Goal: Task Accomplishment & Management: Use online tool/utility

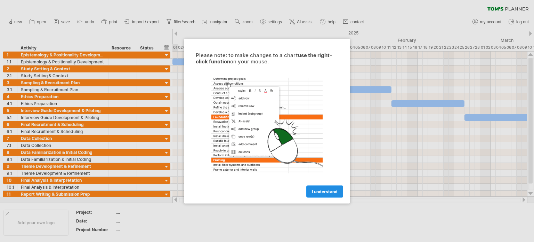
click at [322, 186] on link "I understand" at bounding box center [324, 191] width 37 height 12
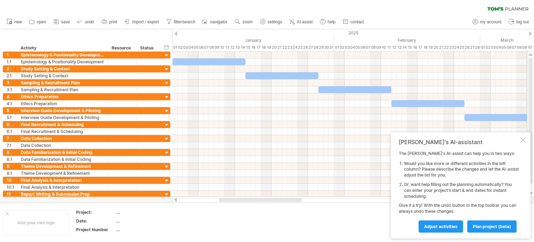
click at [176, 32] on div at bounding box center [176, 33] width 3 height 5
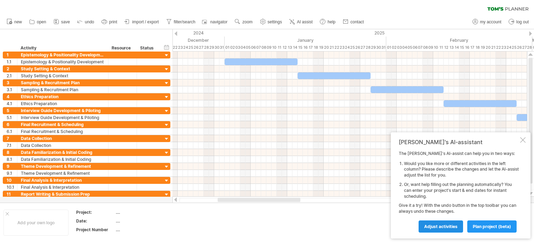
click at [454, 230] on link "Adjust activities" at bounding box center [441, 226] width 45 height 12
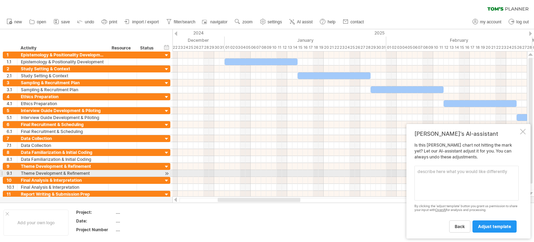
click at [437, 174] on textarea at bounding box center [466, 182] width 104 height 35
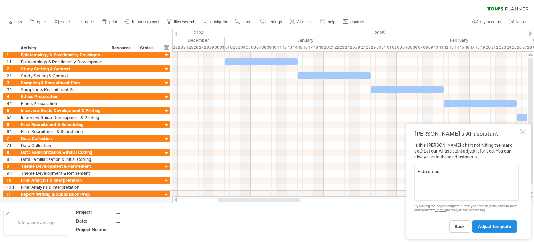
type textarea "Hide dates"
click at [491, 219] on div "back adjust template" at bounding box center [466, 223] width 104 height 18
click at [492, 226] on span "adjust template" at bounding box center [494, 226] width 33 height 5
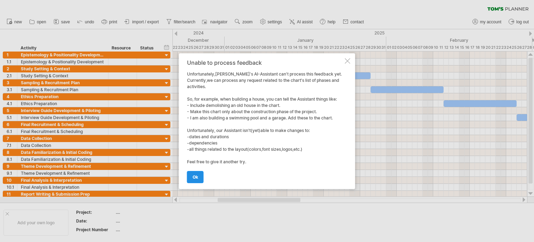
click at [197, 177] on span "ok" at bounding box center [196, 176] width 6 height 5
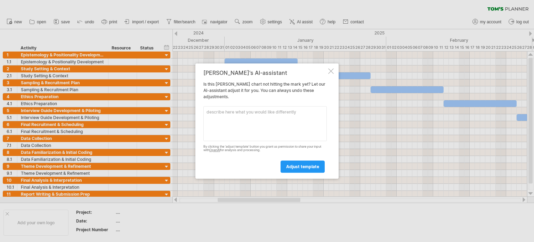
click at [328, 68] on div at bounding box center [331, 71] width 6 height 6
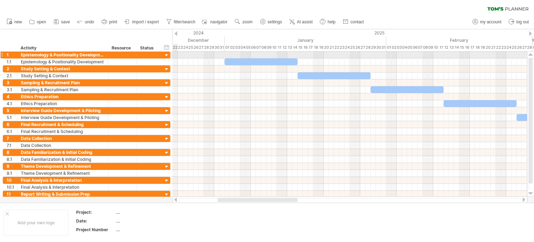
click at [165, 54] on div at bounding box center [166, 55] width 7 height 7
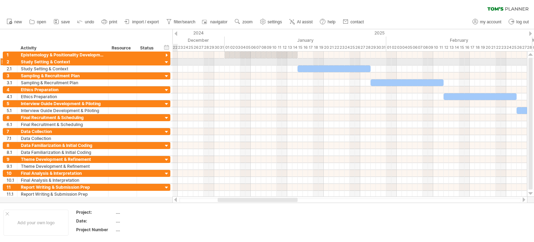
click at [165, 65] on div at bounding box center [166, 62] width 7 height 7
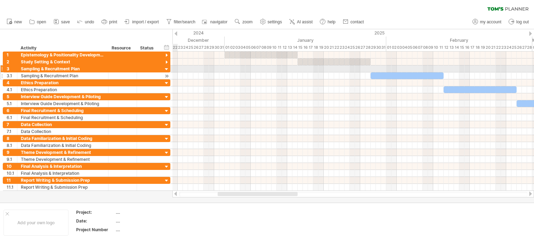
click at [164, 72] on div at bounding box center [166, 75] width 7 height 7
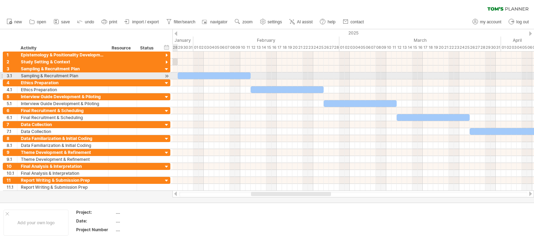
click at [164, 75] on div at bounding box center [166, 75] width 7 height 7
click at [167, 74] on div at bounding box center [166, 75] width 7 height 7
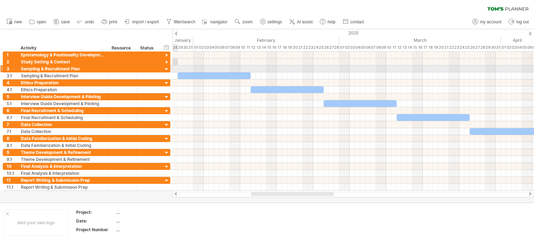
click at [165, 68] on div at bounding box center [166, 69] width 7 height 7
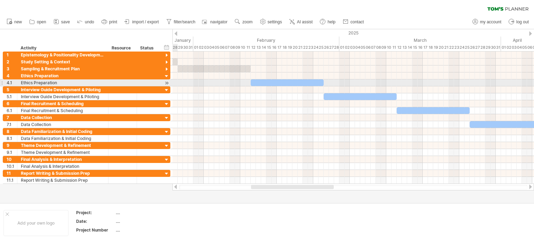
click at [165, 80] on div at bounding box center [166, 82] width 7 height 7
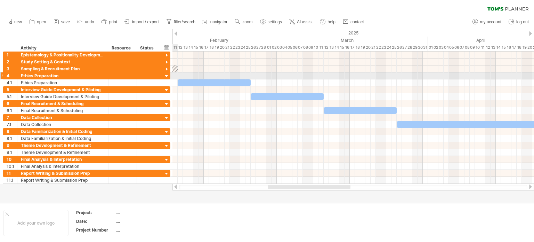
click at [165, 74] on div at bounding box center [166, 76] width 7 height 7
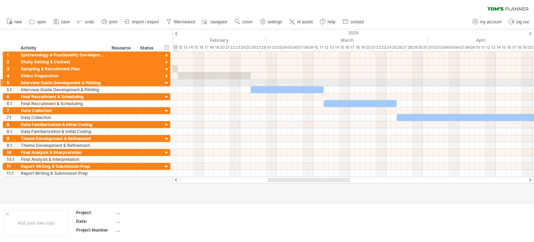
click at [166, 80] on div at bounding box center [166, 83] width 7 height 7
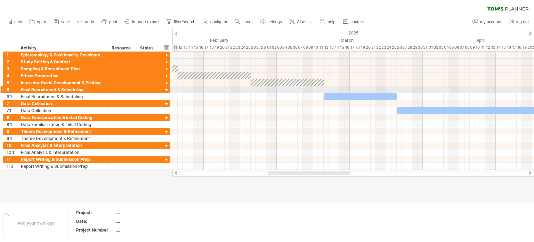
click at [165, 91] on div at bounding box center [166, 90] width 7 height 7
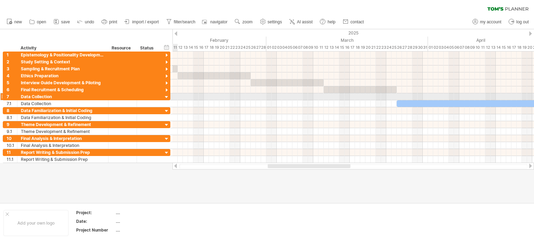
click at [166, 95] on div at bounding box center [166, 97] width 7 height 7
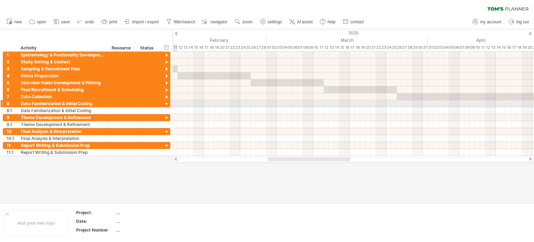
click at [166, 101] on div at bounding box center [166, 104] width 7 height 7
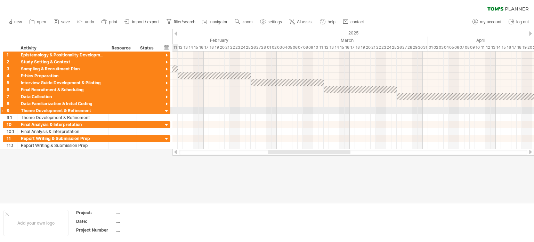
click at [165, 108] on div at bounding box center [166, 111] width 7 height 7
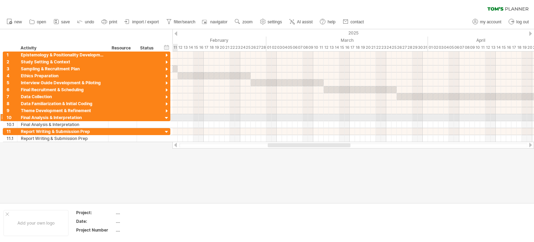
click at [165, 116] on div at bounding box center [166, 118] width 7 height 7
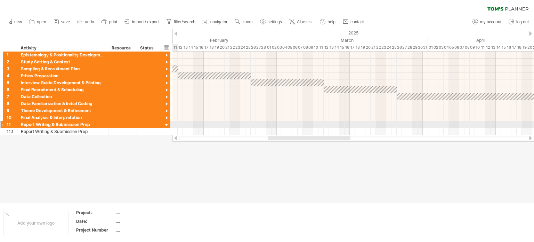
click at [165, 123] on div at bounding box center [166, 125] width 7 height 7
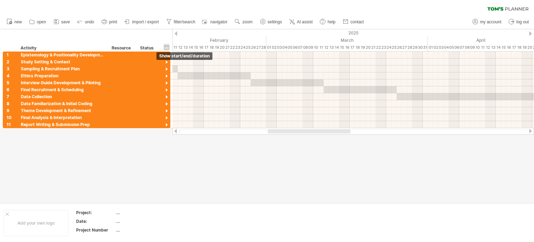
click at [168, 46] on div "hide start/end/duration show start/end/duration" at bounding box center [166, 46] width 7 height 7
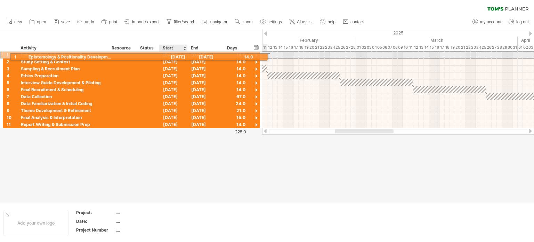
drag, startPoint x: 172, startPoint y: 54, endPoint x: 180, endPoint y: 55, distance: 8.1
click at [180, 55] on div "[DATE]" at bounding box center [174, 54] width 28 height 7
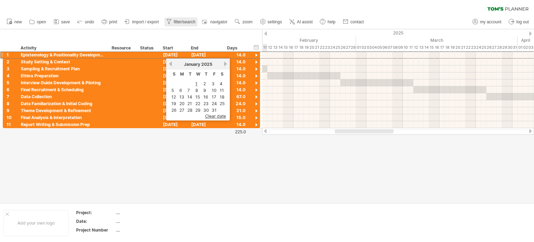
click at [177, 22] on span "filter/search" at bounding box center [185, 21] width 22 height 5
type input "**********"
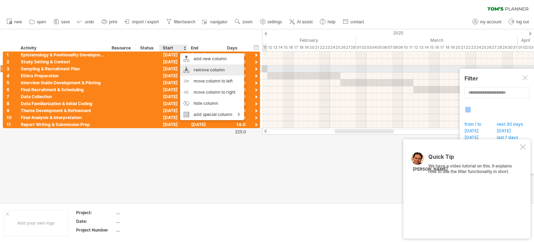
click at [189, 67] on div "remove column" at bounding box center [212, 69] width 64 height 11
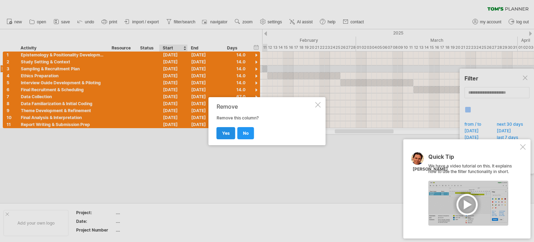
click at [226, 130] on link "yes" at bounding box center [226, 133] width 19 height 12
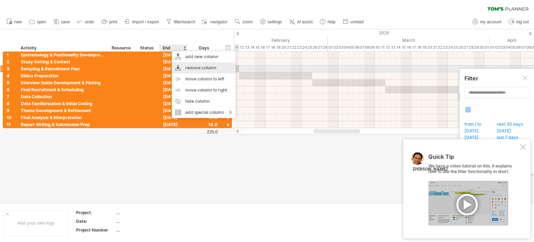
click at [192, 68] on div "remove column" at bounding box center [204, 67] width 64 height 11
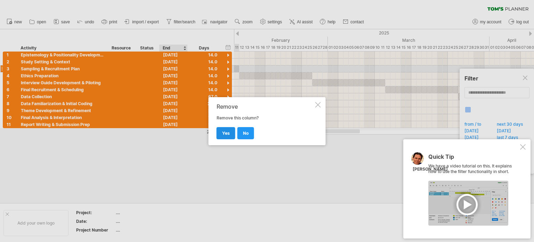
click at [225, 134] on span "yes" at bounding box center [226, 132] width 8 height 5
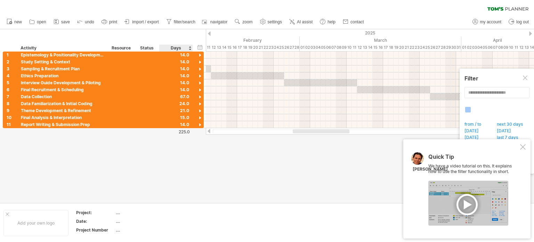
click at [189, 46] on div "Days" at bounding box center [175, 48] width 33 height 7
click at [182, 49] on div "Days" at bounding box center [175, 48] width 33 height 7
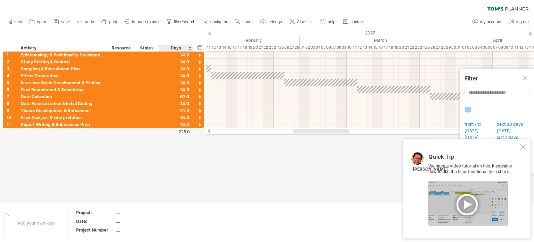
click at [189, 48] on div "Days" at bounding box center [175, 48] width 33 height 7
click at [183, 47] on div "Days" at bounding box center [175, 48] width 33 height 7
click at [156, 164] on div at bounding box center [267, 115] width 534 height 173
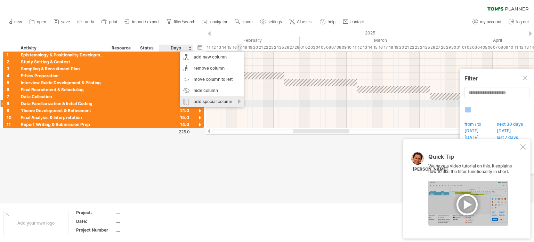
click at [238, 102] on div "add special column" at bounding box center [212, 101] width 64 height 11
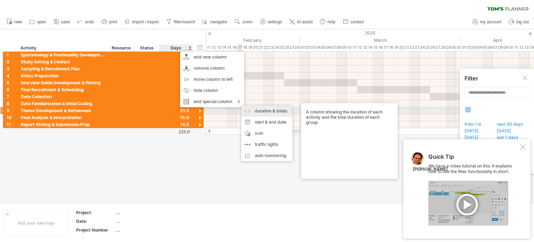
click at [256, 112] on div "duration & totals A column showing the duration of each activity and the total …" at bounding box center [266, 110] width 51 height 11
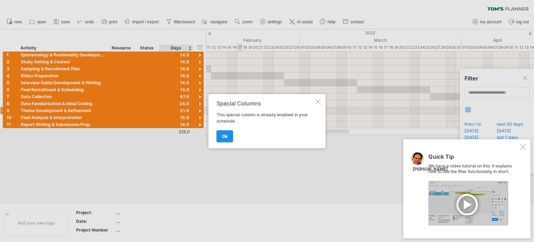
click at [225, 135] on span "ok" at bounding box center [225, 136] width 6 height 5
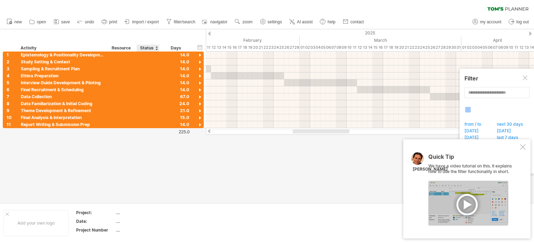
click at [156, 51] on div at bounding box center [156, 48] width 3 height 7
click at [130, 46] on div "Resource" at bounding box center [122, 48] width 21 height 7
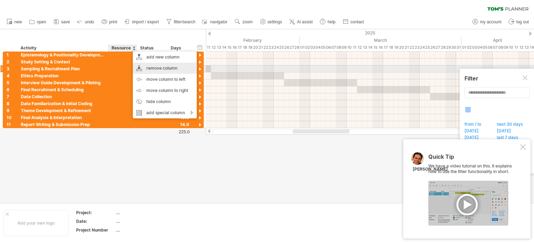
click at [168, 68] on div "remove column" at bounding box center [165, 68] width 64 height 11
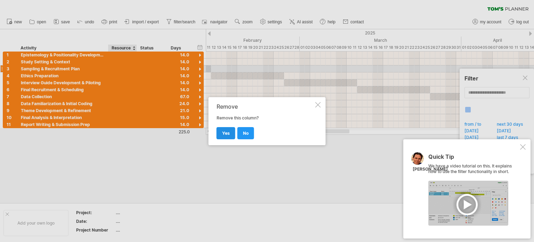
click at [231, 131] on link "yes" at bounding box center [226, 133] width 19 height 12
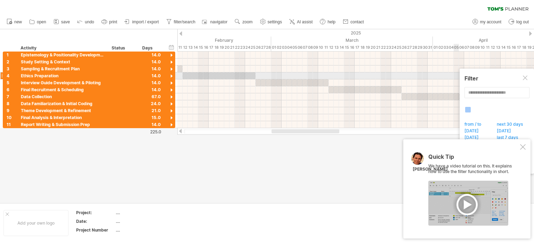
click at [526, 79] on div at bounding box center [526, 78] width 6 height 6
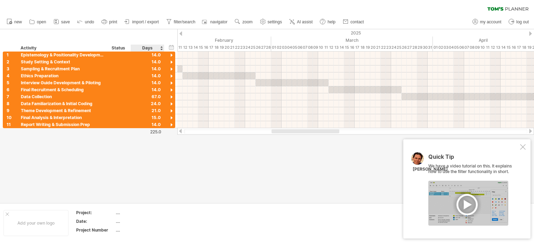
click at [161, 48] on div "Days" at bounding box center [147, 48] width 33 height 7
click at [161, 50] on div "Days" at bounding box center [147, 48] width 33 height 7
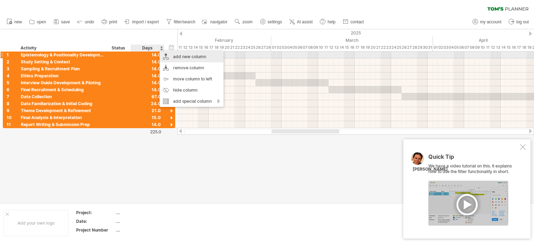
click at [168, 56] on div "add new column" at bounding box center [192, 56] width 64 height 11
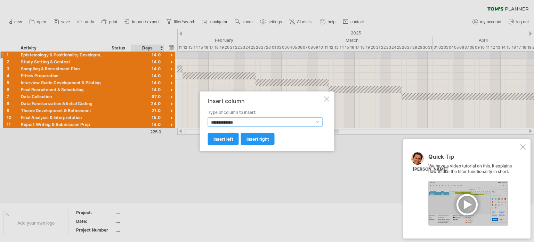
click at [231, 125] on select "**********" at bounding box center [265, 122] width 115 height 10
select select "********"
click at [208, 117] on select "**********" at bounding box center [265, 122] width 115 height 10
click at [245, 140] on link "insert right" at bounding box center [258, 138] width 34 height 12
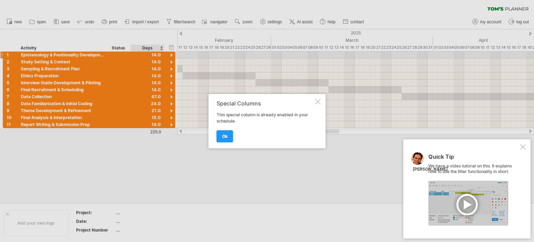
click at [224, 136] on span "ok" at bounding box center [225, 136] width 6 height 5
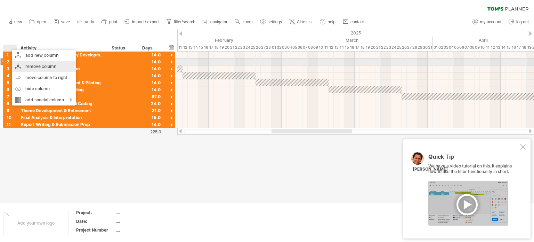
click at [50, 65] on div "remove column" at bounding box center [44, 66] width 64 height 11
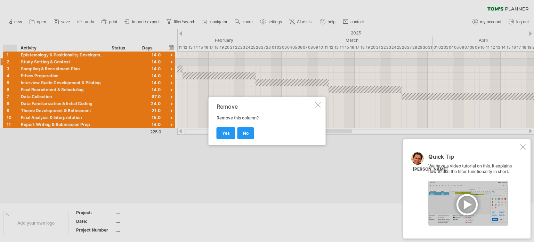
click at [227, 131] on span "yes" at bounding box center [226, 132] width 8 height 5
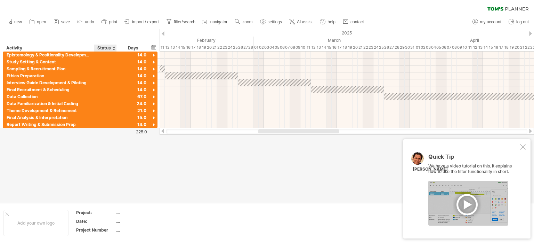
click at [107, 47] on div "Status" at bounding box center [104, 48] width 15 height 7
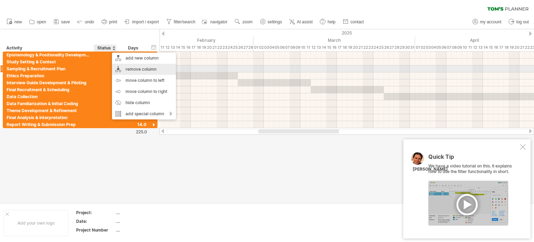
click at [138, 70] on div "remove column" at bounding box center [144, 69] width 64 height 11
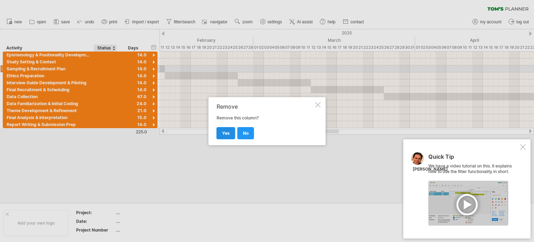
click at [228, 133] on span "yes" at bounding box center [226, 132] width 8 height 5
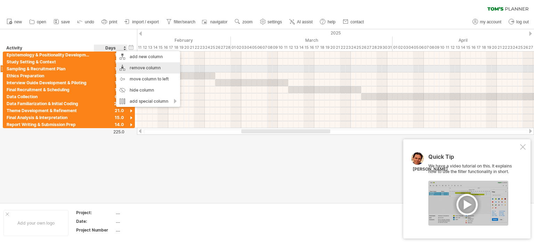
click at [146, 68] on div "remove column" at bounding box center [148, 67] width 64 height 11
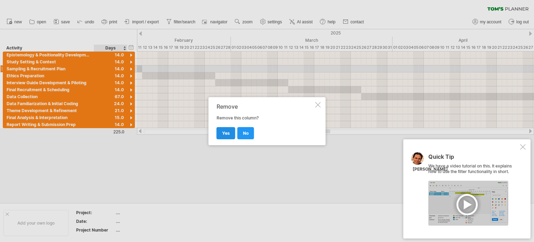
click at [224, 132] on span "yes" at bounding box center [226, 132] width 8 height 5
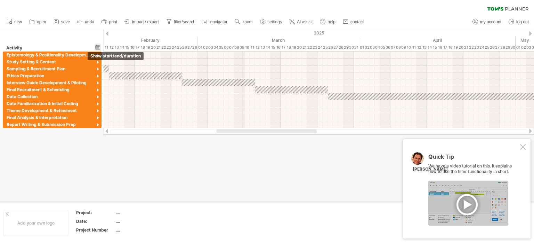
click at [98, 48] on div "hide start/end/duration show start/end/duration" at bounding box center [98, 46] width 7 height 7
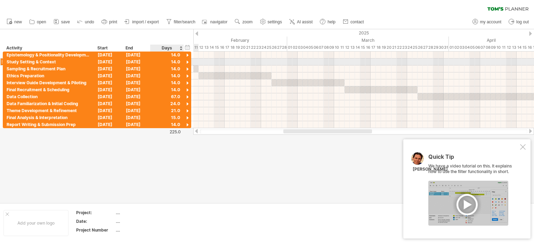
drag, startPoint x: 115, startPoint y: 50, endPoint x: 183, endPoint y: 63, distance: 69.5
click at [183, 63] on div "Trying to reach [DOMAIN_NAME] Connected again... 0% clear filter new" at bounding box center [267, 121] width 534 height 242
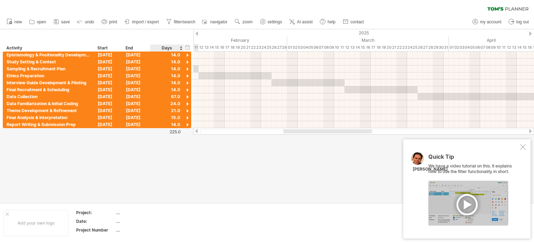
click at [175, 47] on div "Days" at bounding box center [166, 48] width 33 height 7
click at [181, 50] on div "Days" at bounding box center [166, 48] width 33 height 7
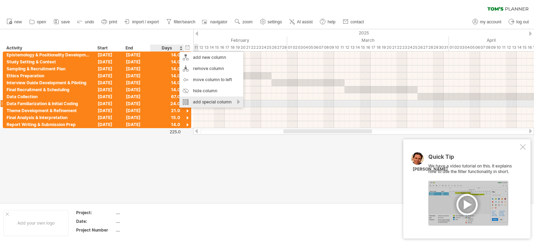
click at [225, 105] on div "add special column" at bounding box center [211, 101] width 64 height 11
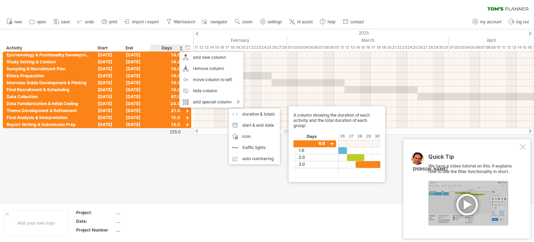
click at [332, 142] on body "progress(100%) Trying to reach [DOMAIN_NAME] Connected again... 0% clear filter…" at bounding box center [267, 121] width 534 height 243
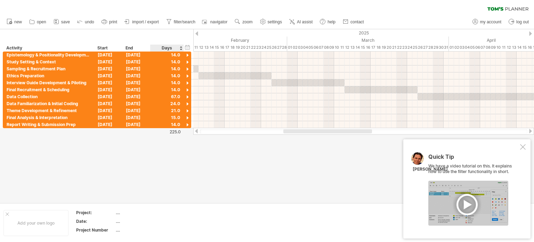
click at [175, 51] on div "Days" at bounding box center [166, 48] width 33 height 7
click at [173, 49] on div "Days" at bounding box center [166, 48] width 33 height 7
click at [172, 49] on div "Days" at bounding box center [166, 48] width 33 height 7
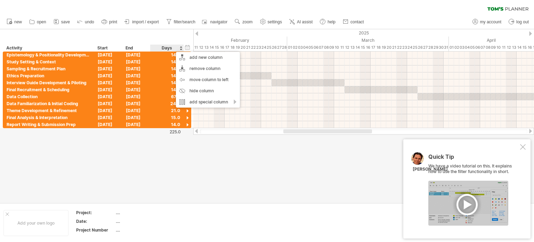
click at [164, 49] on div "Days" at bounding box center [166, 48] width 33 height 7
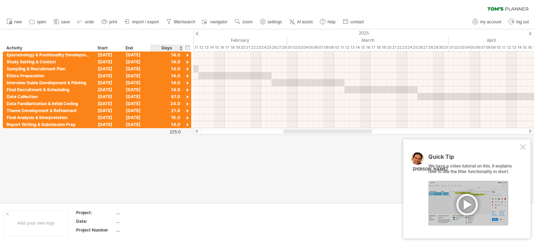
click at [164, 49] on div "Days" at bounding box center [166, 48] width 33 height 7
click at [165, 50] on div "Days" at bounding box center [166, 48] width 33 height 7
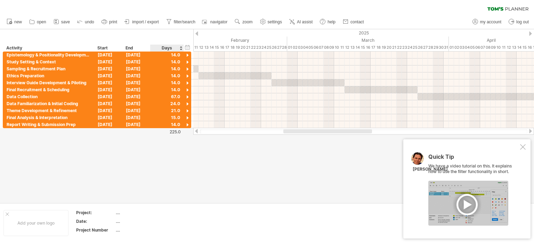
click at [165, 50] on div "Days" at bounding box center [166, 48] width 33 height 7
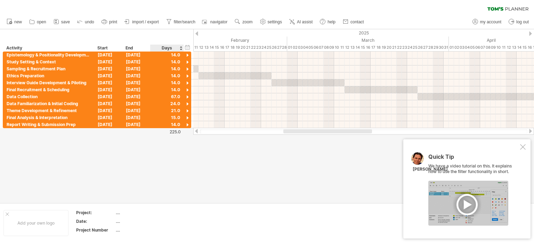
click at [165, 50] on div "Days" at bounding box center [166, 48] width 33 height 7
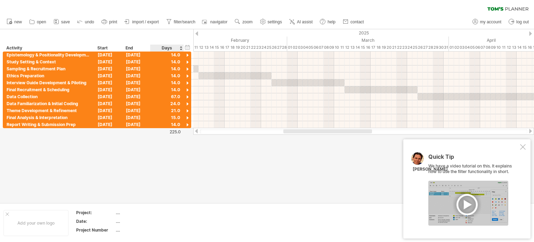
click at [165, 50] on div "Days" at bounding box center [166, 48] width 33 height 7
click at [523, 147] on div at bounding box center [523, 147] width 6 height 6
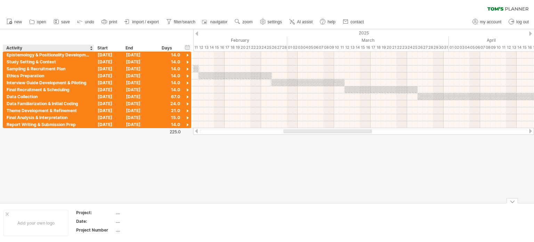
click at [86, 221] on div "Date:" at bounding box center [95, 221] width 38 height 6
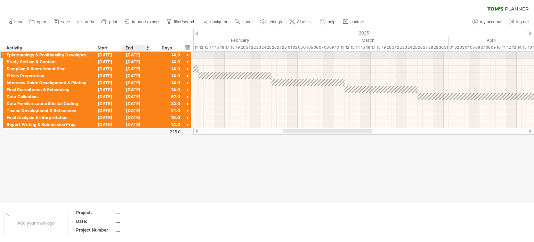
drag, startPoint x: 111, startPoint y: 48, endPoint x: 130, endPoint y: 52, distance: 19.8
click at [130, 52] on div "Trying to reach [DOMAIN_NAME] Connected again... 0% clear filter new" at bounding box center [267, 121] width 534 height 242
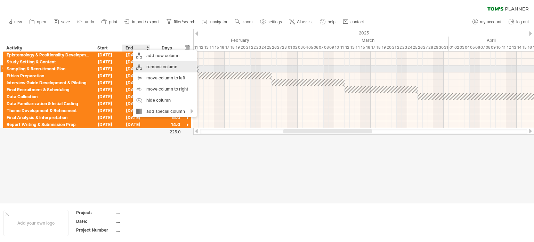
click at [160, 68] on div "remove column" at bounding box center [165, 66] width 64 height 11
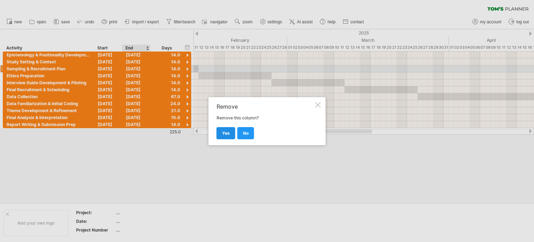
click at [227, 136] on link "yes" at bounding box center [226, 133] width 19 height 12
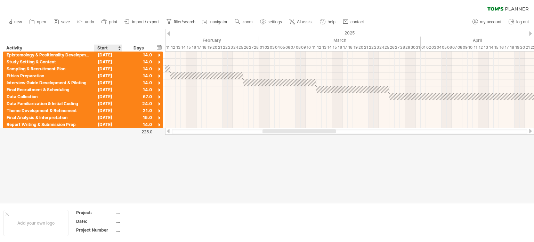
click at [110, 50] on div "Start" at bounding box center [107, 48] width 21 height 7
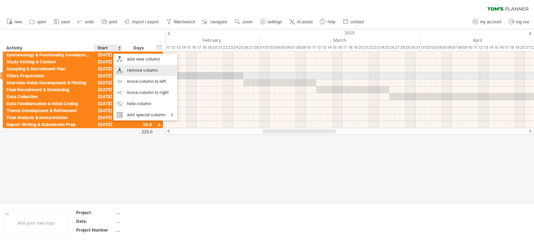
click at [128, 73] on div "remove column" at bounding box center [145, 70] width 64 height 11
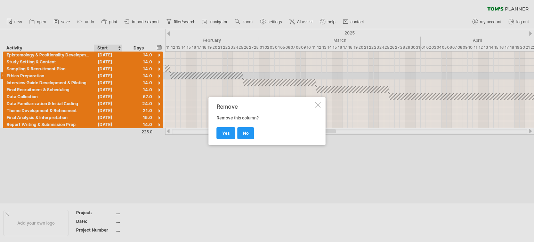
click at [223, 129] on link "yes" at bounding box center [226, 133] width 19 height 12
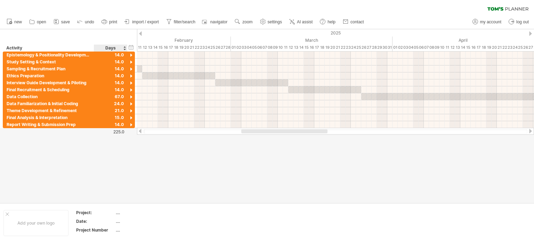
click at [115, 46] on div "Days" at bounding box center [110, 48] width 33 height 7
click at [131, 49] on div "hide start/end/duration show start/end/duration" at bounding box center [131, 46] width 7 height 7
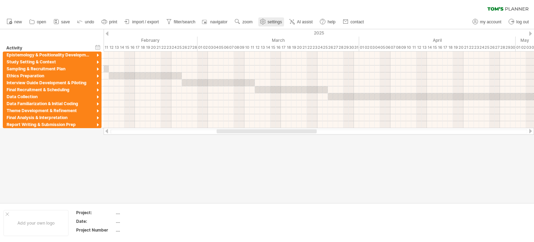
click at [275, 20] on span "settings" at bounding box center [275, 21] width 14 height 5
select select "*"
select select "**"
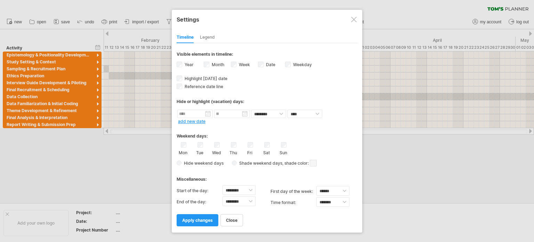
click at [207, 35] on div "Legend" at bounding box center [207, 37] width 15 height 11
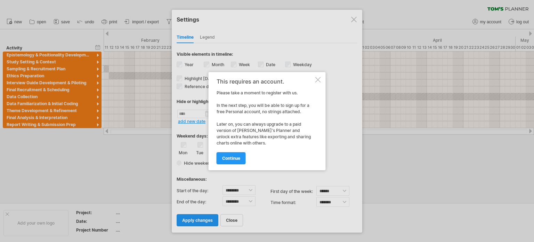
click at [316, 80] on div at bounding box center [318, 80] width 6 height 6
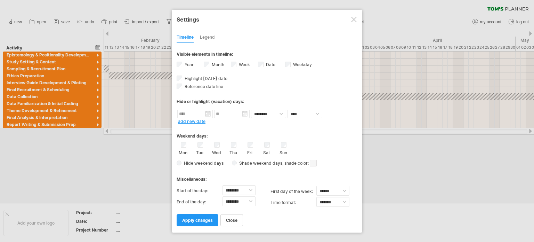
click at [205, 37] on div "Legend" at bounding box center [207, 37] width 15 height 11
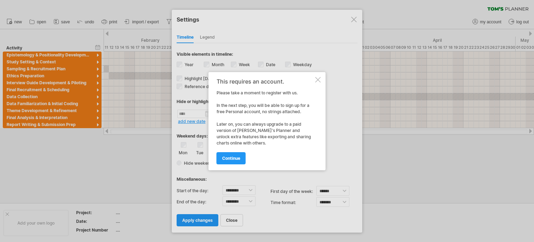
click at [316, 82] on div at bounding box center [318, 80] width 6 height 6
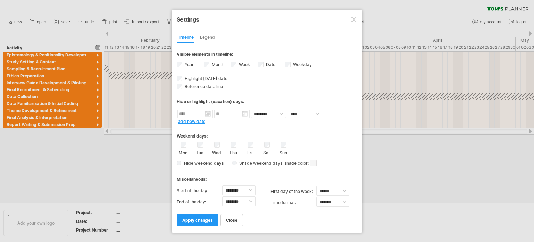
click at [490, 23] on div at bounding box center [267, 121] width 534 height 242
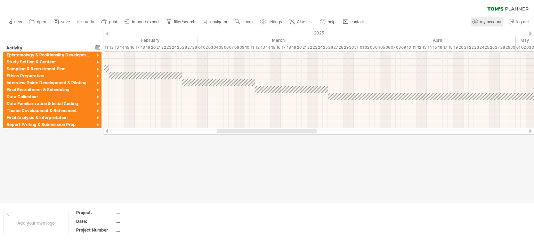
click at [488, 21] on span "my account" at bounding box center [490, 21] width 21 height 5
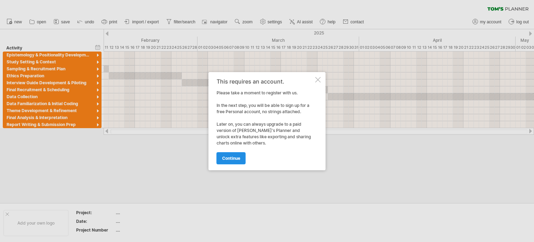
click at [229, 158] on span "continue" at bounding box center [231, 157] width 18 height 5
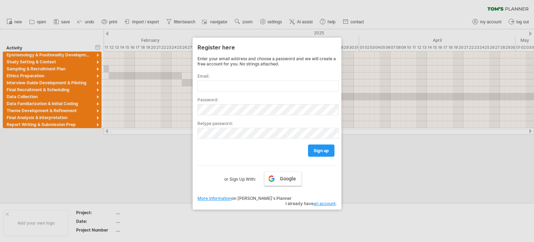
click at [277, 179] on link "Google" at bounding box center [283, 178] width 38 height 15
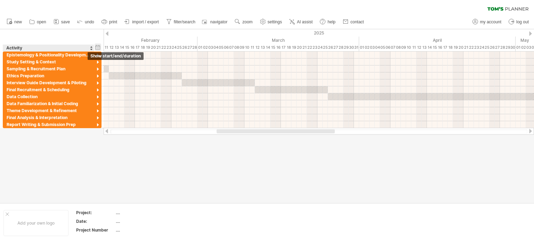
click at [97, 46] on div "hide start/end/duration show start/end/duration" at bounding box center [98, 46] width 7 height 7
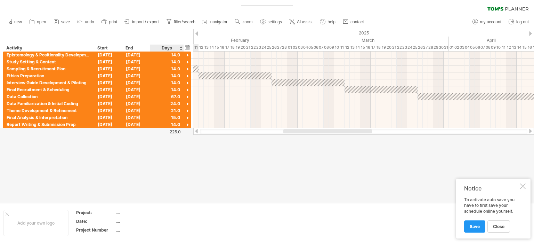
click at [174, 48] on div "Days" at bounding box center [166, 48] width 33 height 7
click at [494, 22] on span "my account" at bounding box center [490, 21] width 21 height 5
type input "**********"
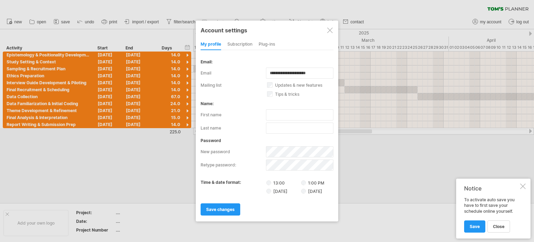
click at [246, 43] on div "subscription" at bounding box center [239, 44] width 25 height 11
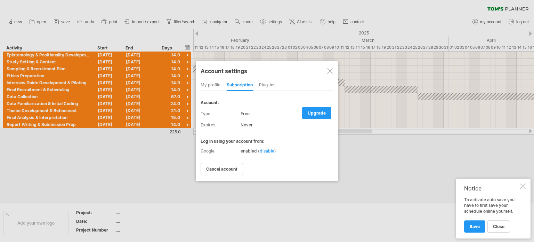
click at [205, 83] on div "my profile" at bounding box center [211, 85] width 20 height 11
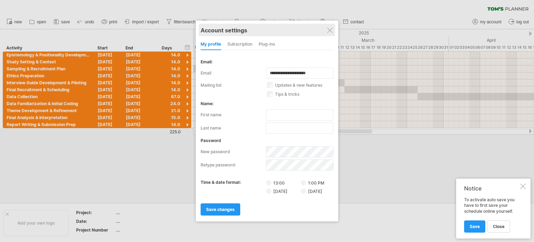
click at [333, 32] on div "Account settings" at bounding box center [267, 30] width 133 height 13
click at [327, 30] on div at bounding box center [330, 30] width 6 height 6
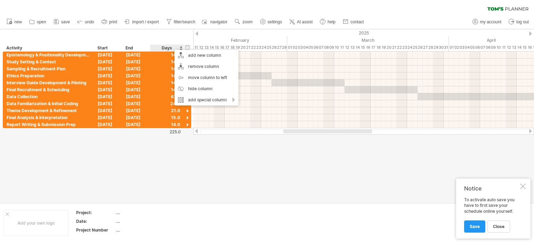
click at [137, 166] on div at bounding box center [267, 115] width 534 height 173
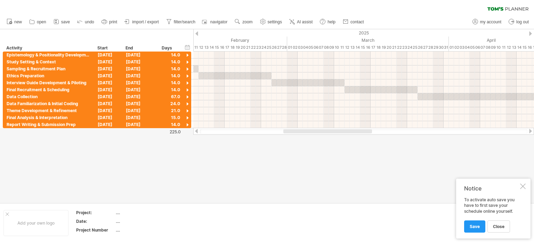
click at [521, 183] on div "Notice To activate auto save you have to first save your schedule online yourse…" at bounding box center [493, 208] width 74 height 60
click at [522, 188] on div at bounding box center [523, 186] width 6 height 6
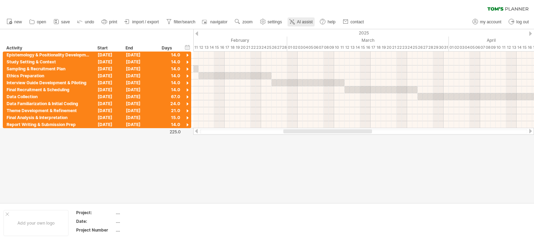
click at [299, 22] on span "AI assist" at bounding box center [305, 21] width 16 height 5
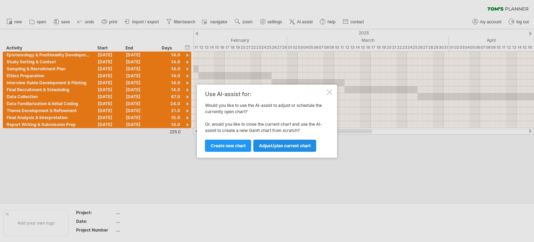
click at [271, 146] on span "Adjust/plan current chart" at bounding box center [285, 145] width 52 height 5
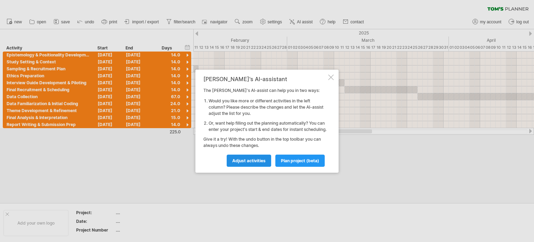
click at [261, 163] on span "Adjust activities" at bounding box center [248, 160] width 33 height 5
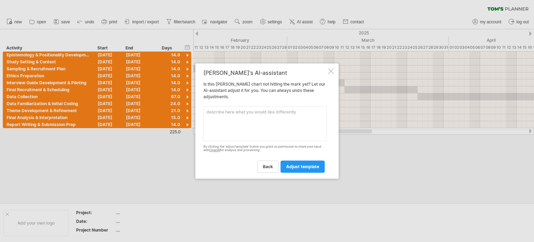
click at [270, 119] on textarea at bounding box center [264, 123] width 123 height 35
type textarea "Replace "Days" with "Weeks""
click at [307, 167] on span "adjust template" at bounding box center [302, 166] width 33 height 5
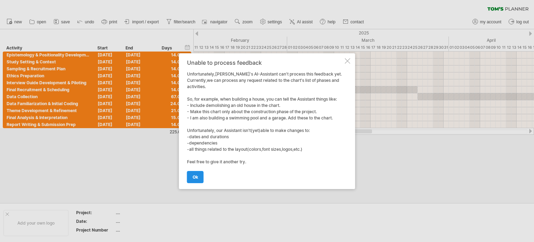
click at [196, 176] on span "ok" at bounding box center [196, 176] width 6 height 5
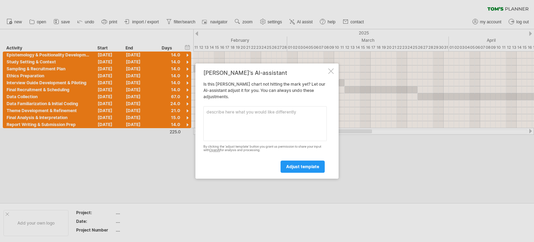
click at [332, 70] on div at bounding box center [331, 71] width 6 height 6
